Goal: Task Accomplishment & Management: Use online tool/utility

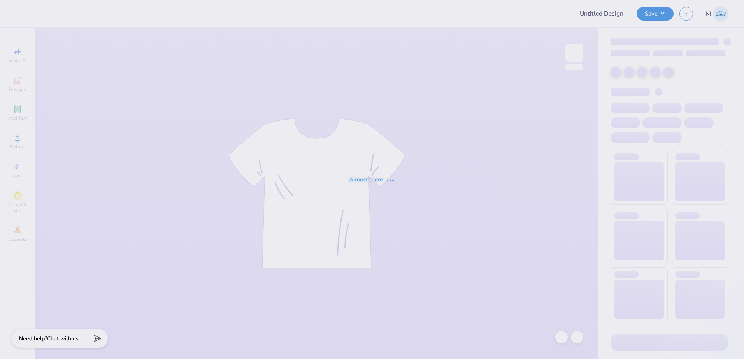
type input "Kass [PERSON_NAME] : The [GEOGRAPHIC_DATA][US_STATE]"
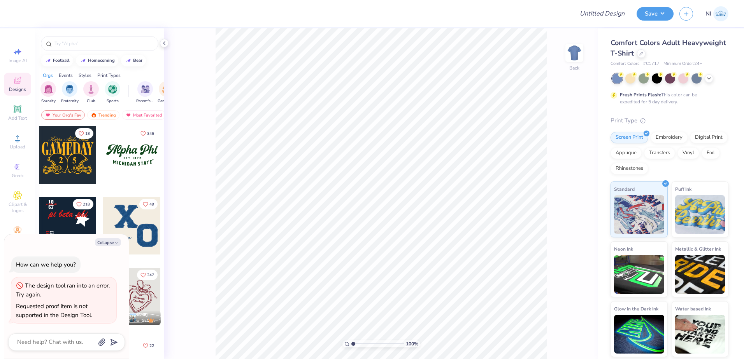
click at [636, 51] on div "Comfort Colors Adult Heavyweight T-Shirt" at bounding box center [669, 48] width 118 height 21
click at [641, 53] on icon at bounding box center [640, 52] width 3 height 3
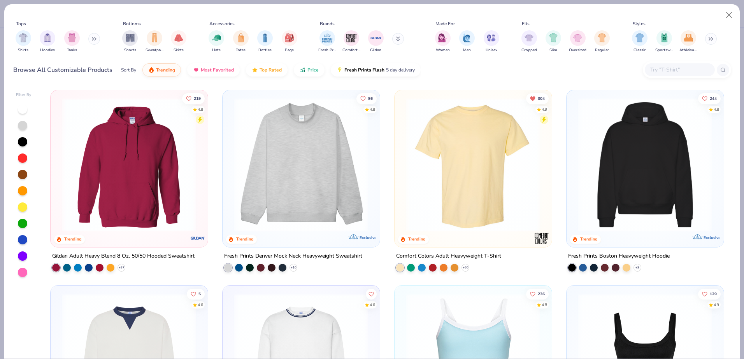
type textarea "x"
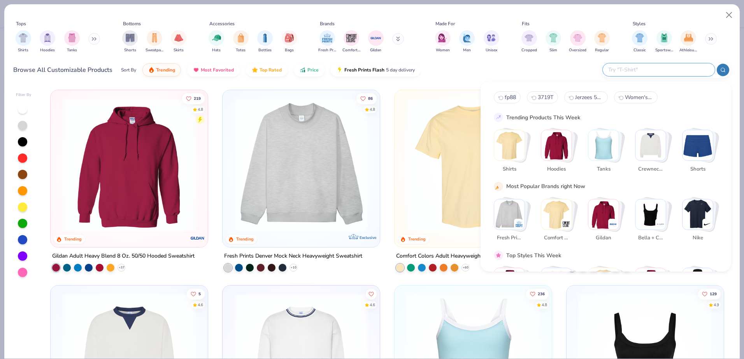
click at [667, 70] on input "text" at bounding box center [658, 69] width 102 height 9
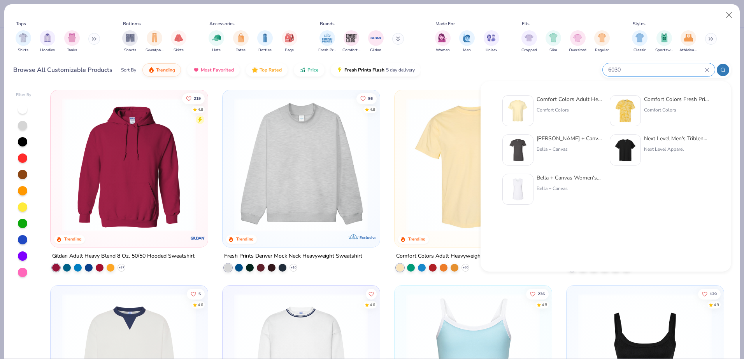
type input "6030"
click at [623, 118] on img at bounding box center [625, 111] width 24 height 24
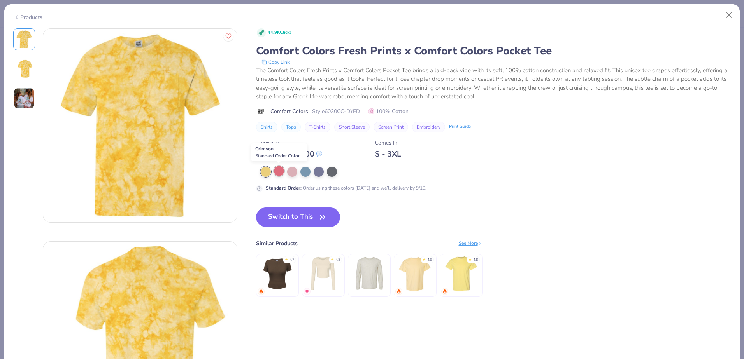
click at [282, 172] on div at bounding box center [279, 171] width 10 height 10
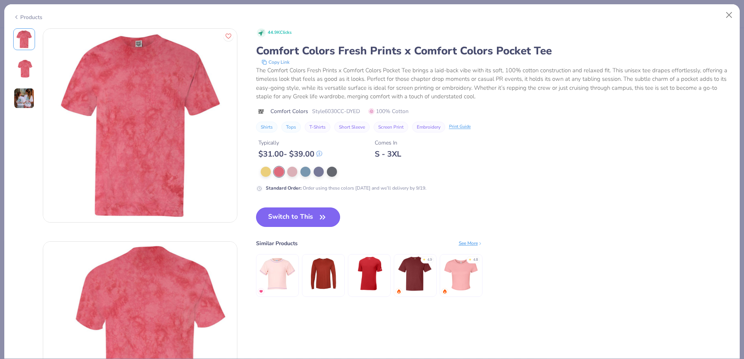
click at [326, 218] on icon "button" at bounding box center [322, 217] width 11 height 11
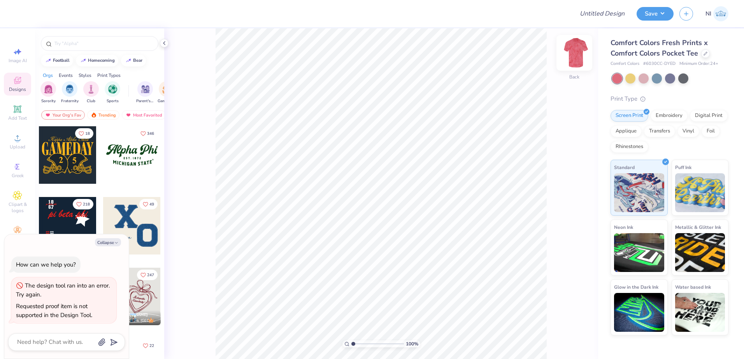
click at [571, 55] on img at bounding box center [573, 52] width 31 height 31
click at [579, 49] on img at bounding box center [573, 52] width 31 height 31
type textarea "x"
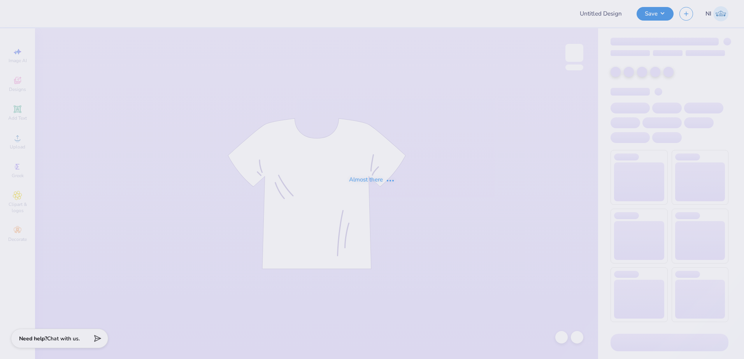
type input "Holiday Shirts"
